Goal: Information Seeking & Learning: Learn about a topic

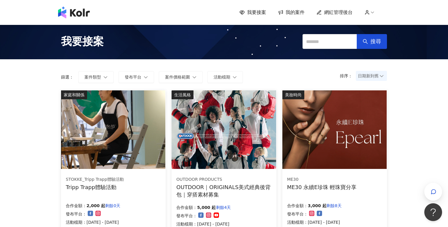
click at [335, 12] on span "網紅管理後台" at bounding box center [338, 12] width 28 height 7
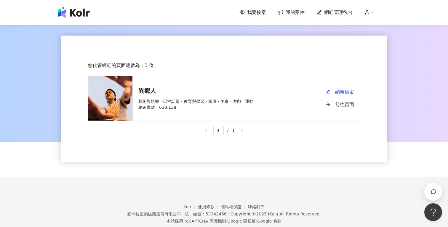
click at [347, 103] on link "前往頁面" at bounding box center [340, 104] width 28 height 12
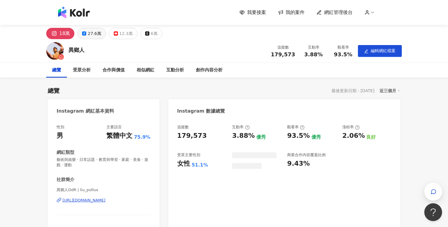
click at [88, 32] on div "27.6萬" at bounding box center [94, 33] width 13 height 8
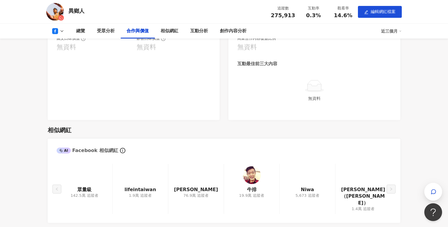
scroll to position [651, 0]
